Goal: Task Accomplishment & Management: Use online tool/utility

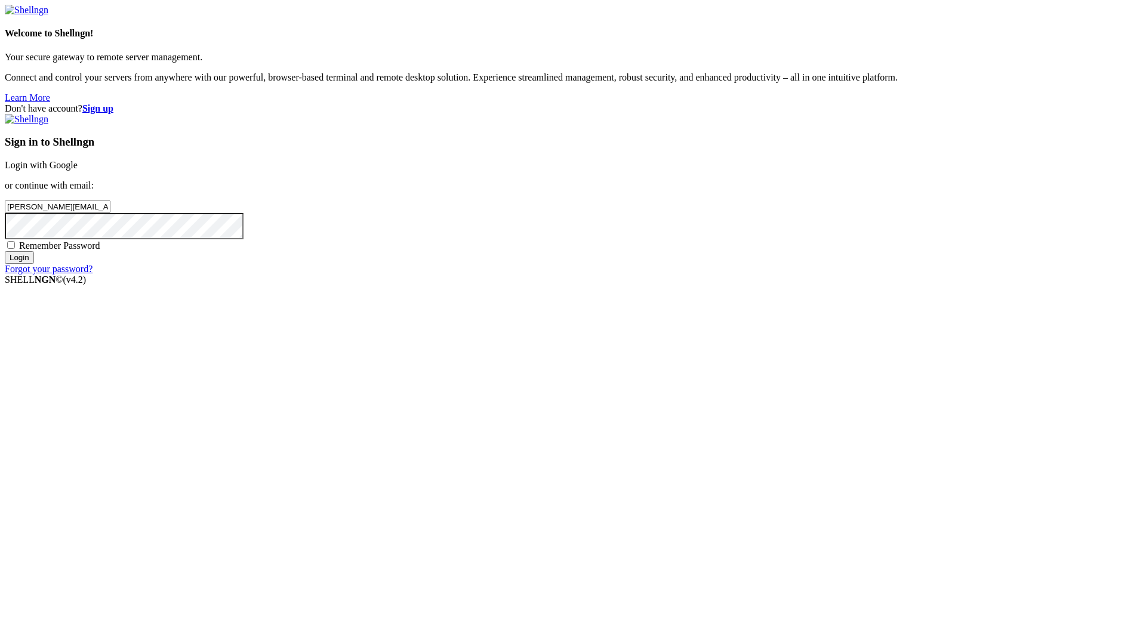
click at [34, 264] on input "Login" at bounding box center [19, 257] width 29 height 13
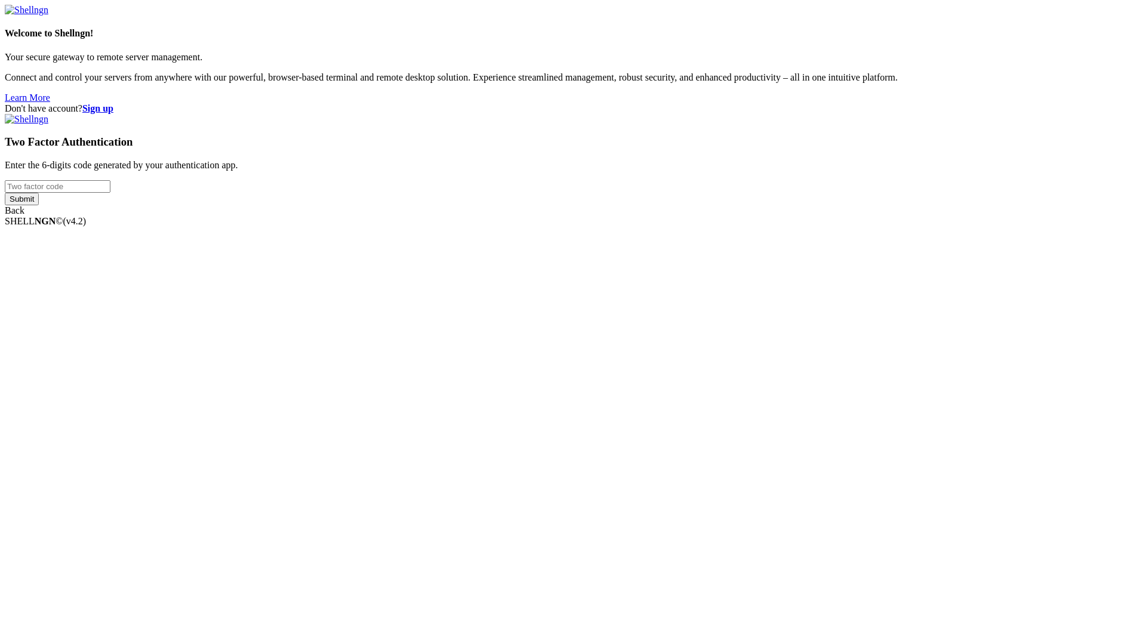
click at [110, 193] on input "number" at bounding box center [58, 186] width 106 height 13
paste input "702999"
type input "702999"
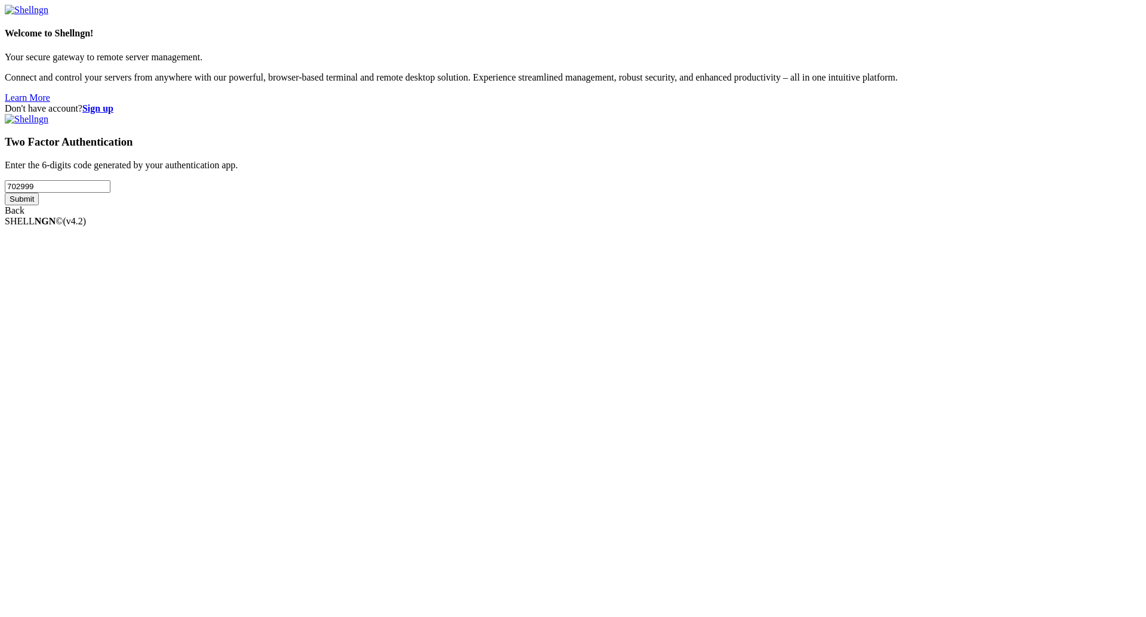
click at [39, 205] on input "Submit" at bounding box center [22, 199] width 34 height 13
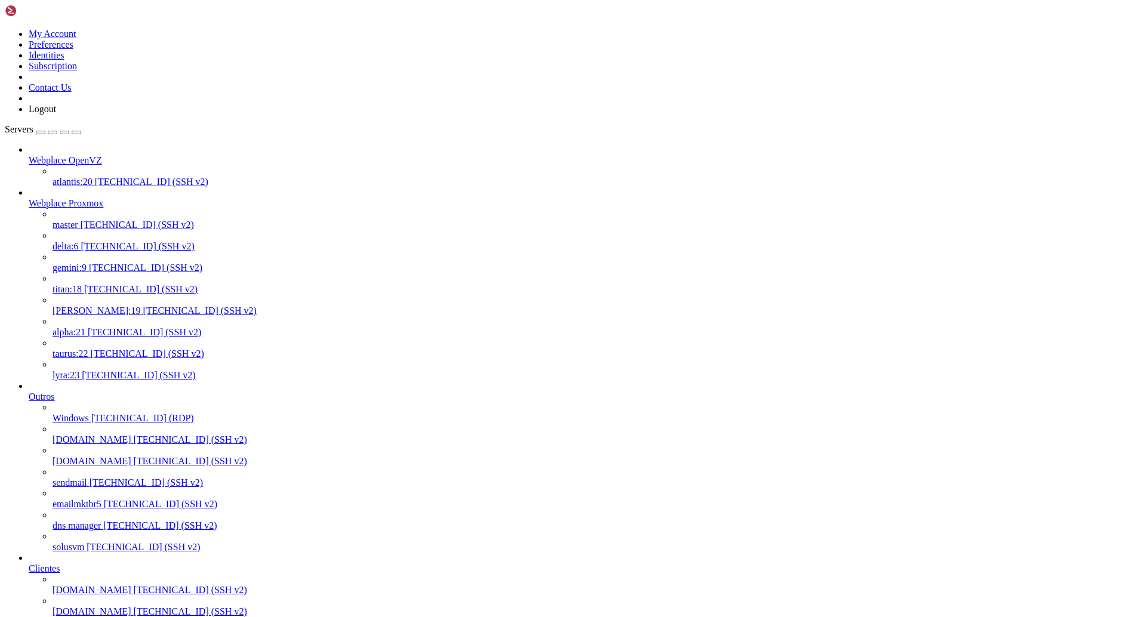
click at [88, 241] on span "[TECHNICAL_ID] (SSH v2)" at bounding box center [137, 246] width 113 height 10
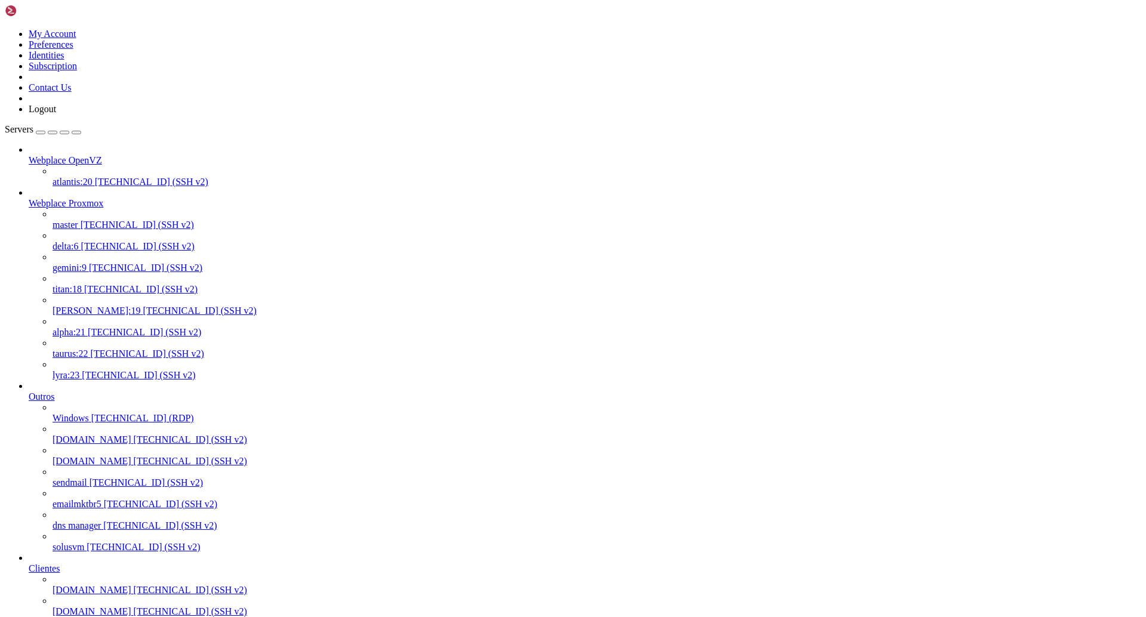
scroll to position [5, 1]
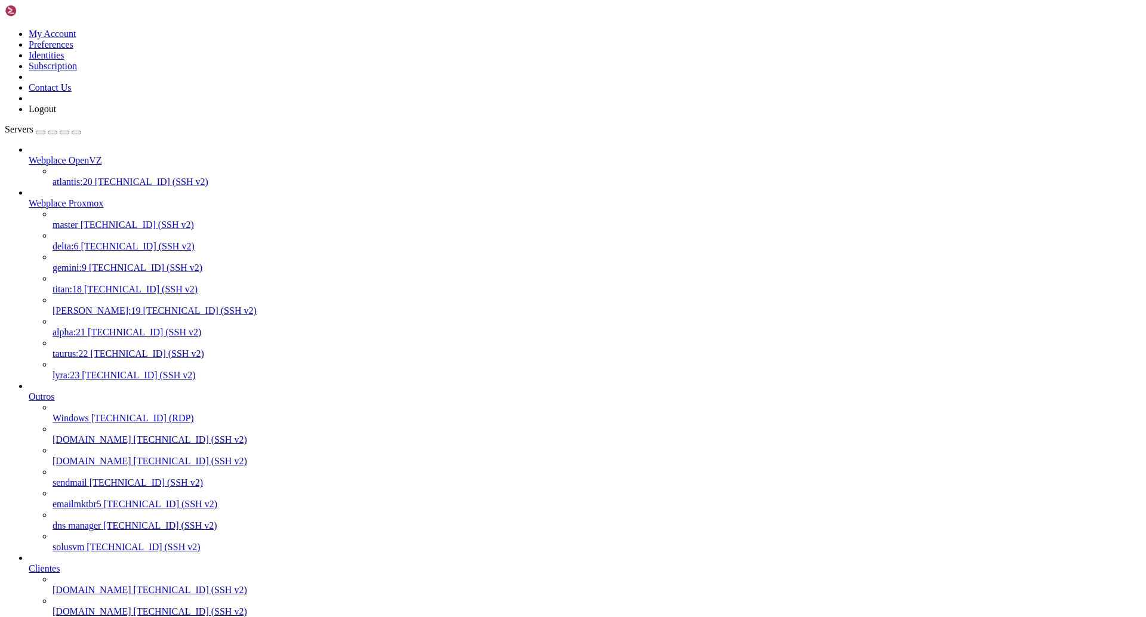
click at [85, 327] on span "alpha:21" at bounding box center [69, 332] width 33 height 10
drag, startPoint x: 320, startPoint y: 2545, endPoint x: 259, endPoint y: 2544, distance: 60.9
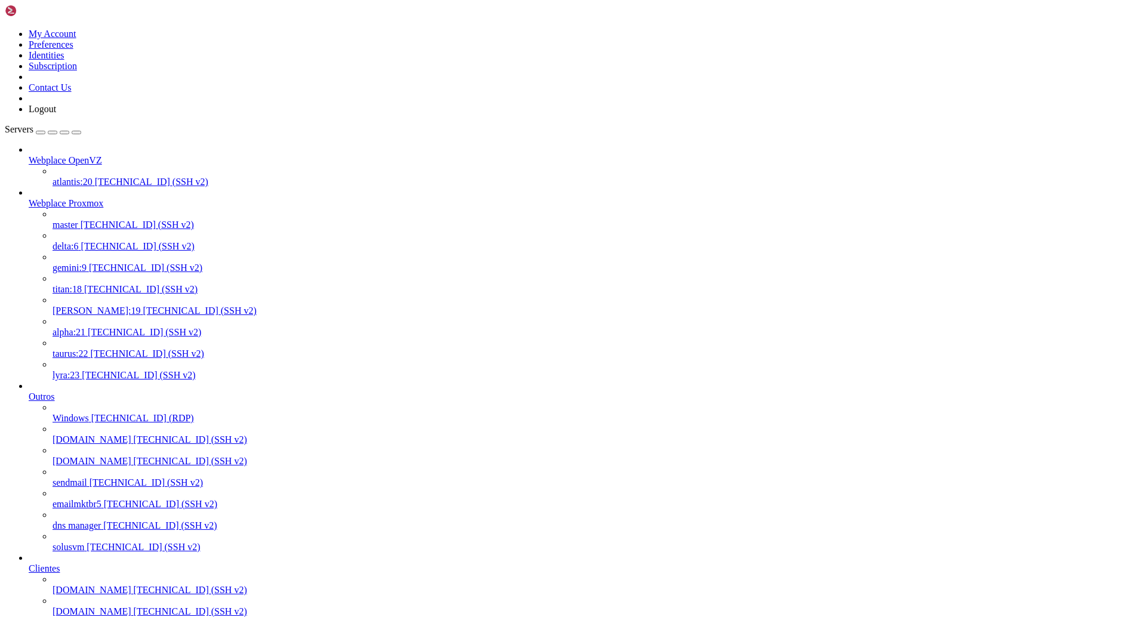
copy x-row "[DOMAIN_NAME]"
drag, startPoint x: 326, startPoint y: 2545, endPoint x: 257, endPoint y: 2540, distance: 70.0
copy x-row "[DOMAIN_NAME]"
drag, startPoint x: 313, startPoint y: 2438, endPoint x: 219, endPoint y: 2437, distance: 94.3
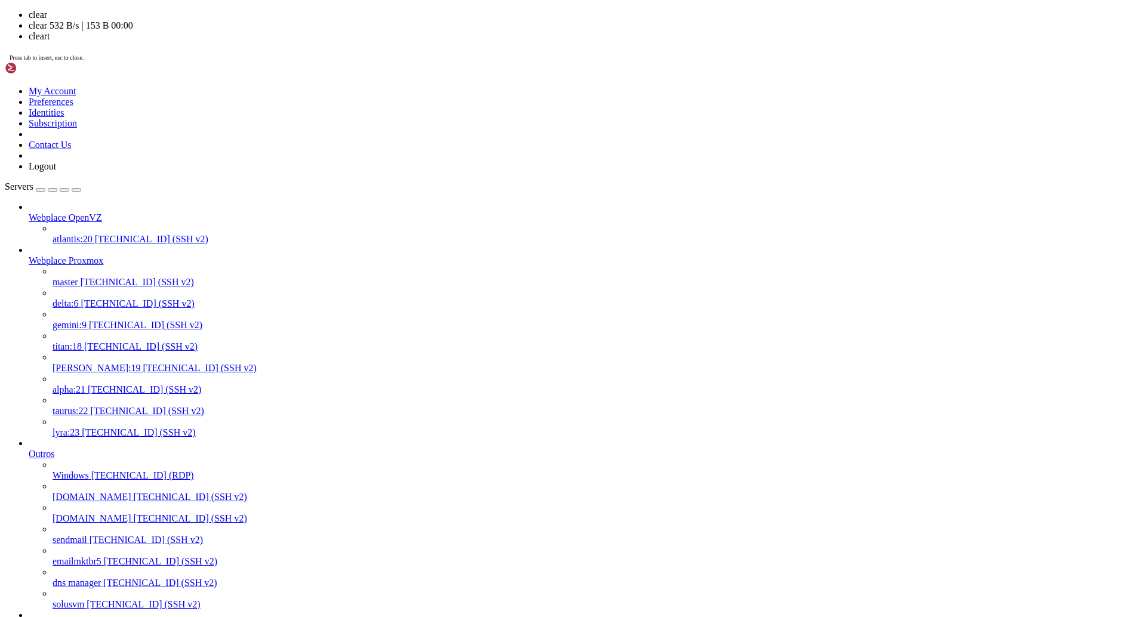
scroll to position [0, 0]
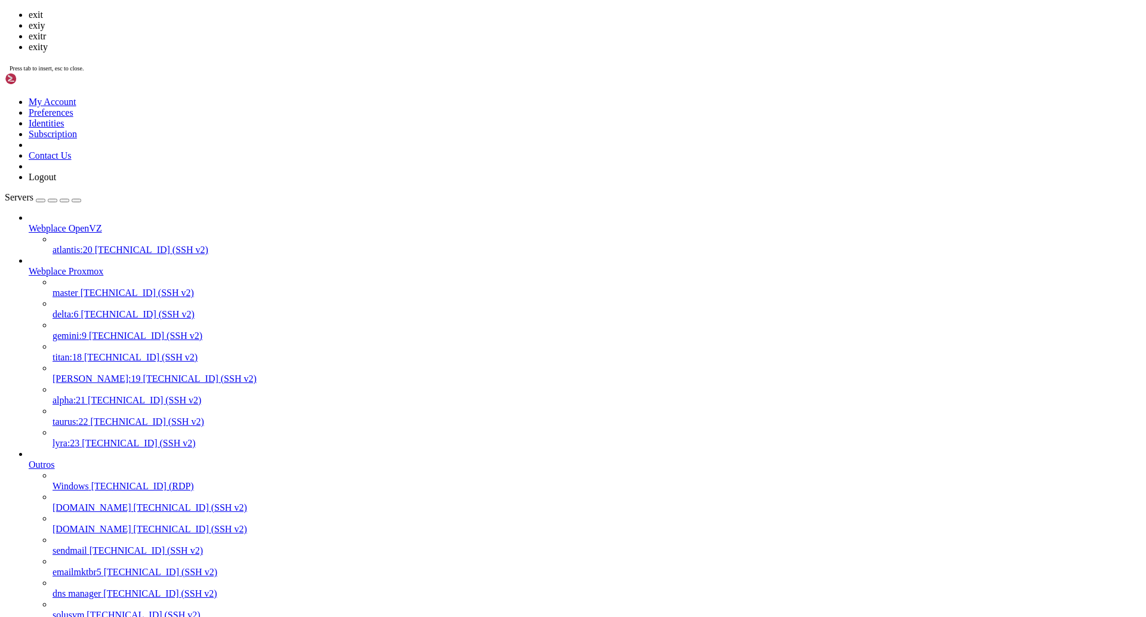
scroll to position [130573, 0]
